Goal: Entertainment & Leisure: Consume media (video, audio)

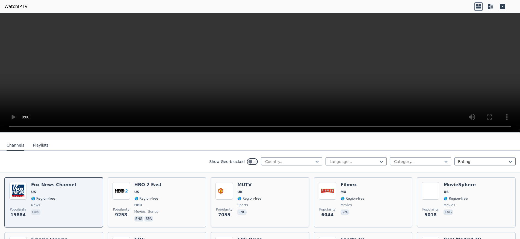
scroll to position [34, 0]
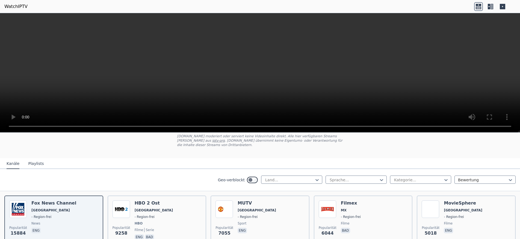
click at [490, 3] on icon at bounding box center [490, 6] width 9 height 9
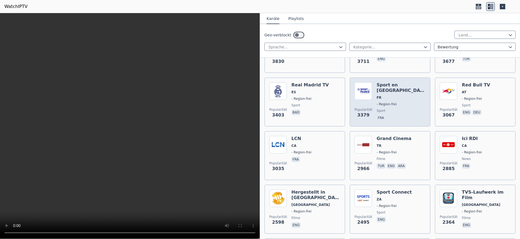
scroll to position [207, 0]
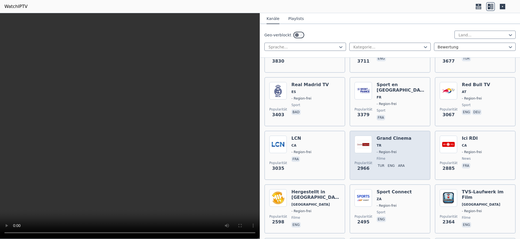
drag, startPoint x: 367, startPoint y: 131, endPoint x: 375, endPoint y: 131, distance: 7.9
click at [368, 136] on img at bounding box center [363, 144] width 17 height 17
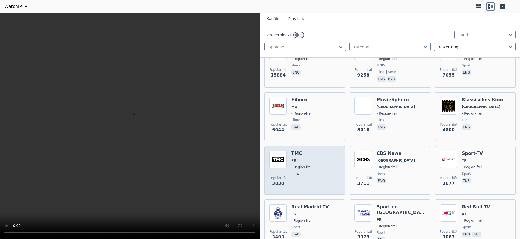
scroll to position [34, 0]
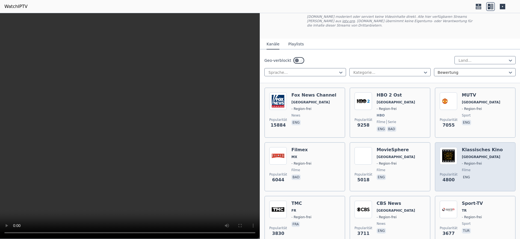
click at [454, 149] on img at bounding box center [448, 155] width 17 height 17
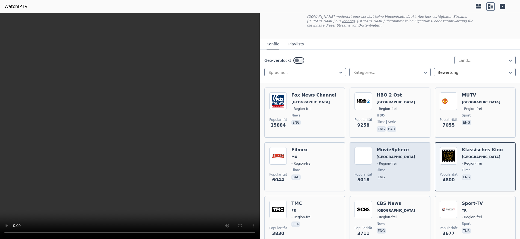
click at [404, 159] on div "Popularität 5018 MovieSphere USA - Region-frei Filme eng" at bounding box center [390, 166] width 71 height 39
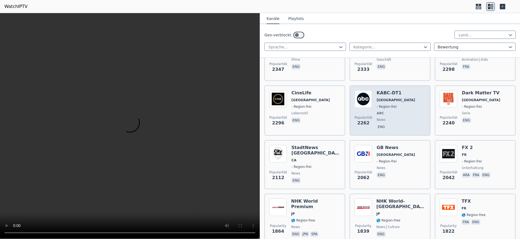
scroll to position [413, 0]
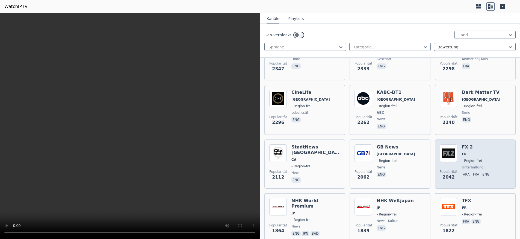
click at [455, 157] on img at bounding box center [448, 152] width 17 height 17
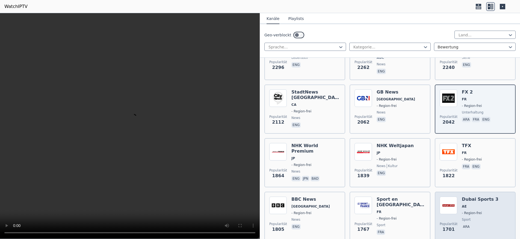
scroll to position [516, 0]
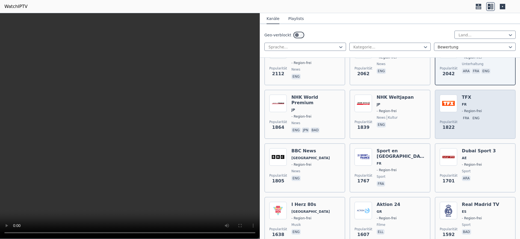
click at [450, 106] on img at bounding box center [448, 103] width 17 height 17
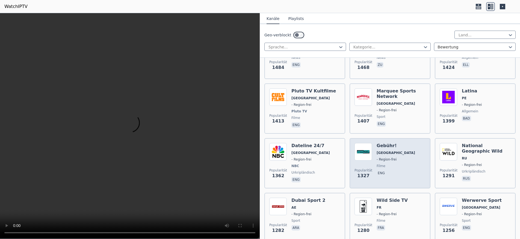
scroll to position [895, 0]
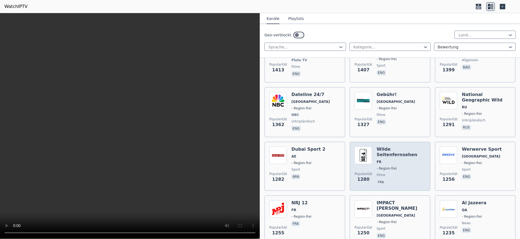
click at [380, 160] on span "FR" at bounding box center [379, 162] width 5 height 4
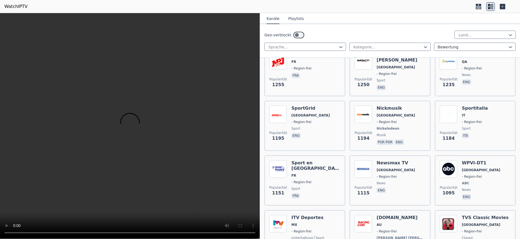
scroll to position [1067, 0]
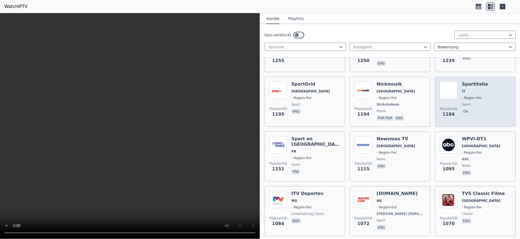
click at [469, 81] on h6 "Sportitalia" at bounding box center [475, 83] width 26 height 5
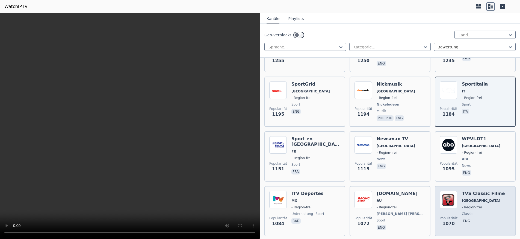
click at [464, 193] on div "TVS Classic Filme USA - Region-frei classic eng" at bounding box center [483, 211] width 43 height 40
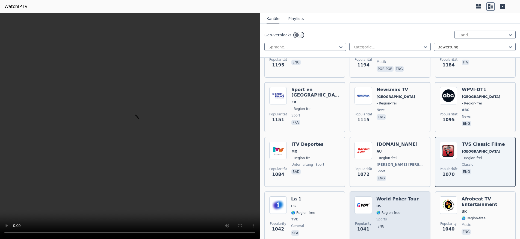
scroll to position [1171, 0]
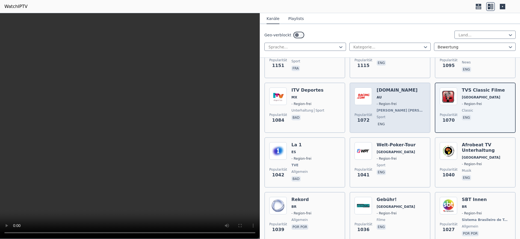
click at [393, 103] on div "Racing.com AU - Region-frei Sieben Netz/Foxtel Sport eng" at bounding box center [401, 107] width 49 height 40
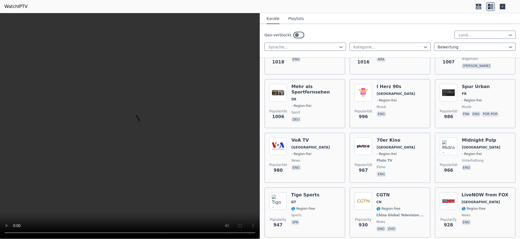
scroll to position [1412, 0]
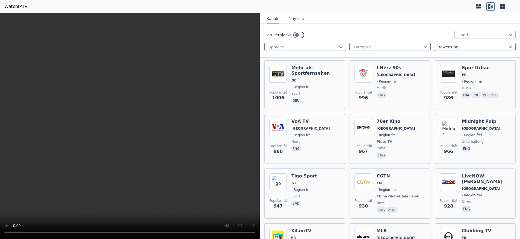
click at [503, 36] on div at bounding box center [483, 34] width 50 height 5
click at [471, 68] on div "Albanien" at bounding box center [485, 67] width 61 height 10
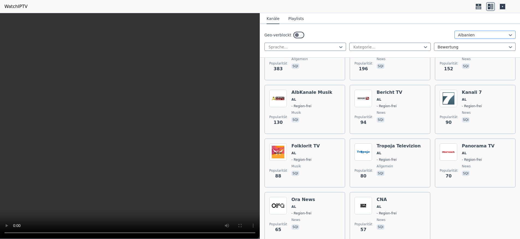
scroll to position [111, 0]
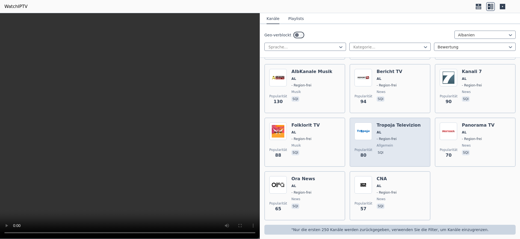
click at [395, 123] on h6 "Tropoja Televizion" at bounding box center [399, 124] width 44 height 5
